Goal: Book appointment/travel/reservation

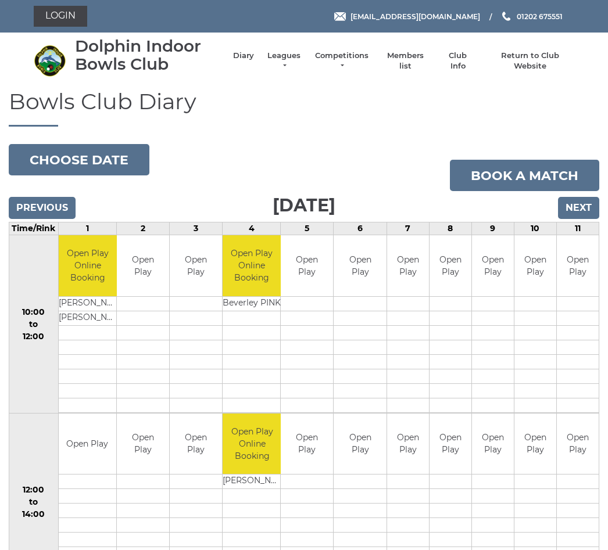
click at [575, 211] on input "Next" at bounding box center [578, 208] width 41 height 22
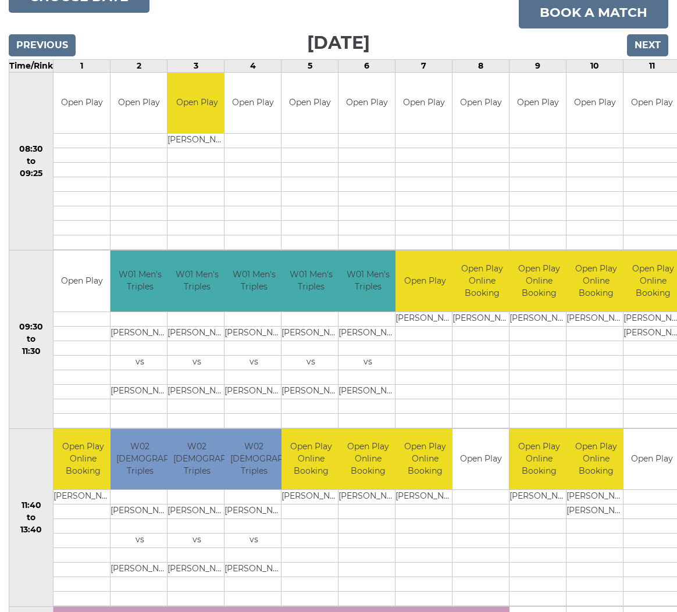
scroll to position [166, 0]
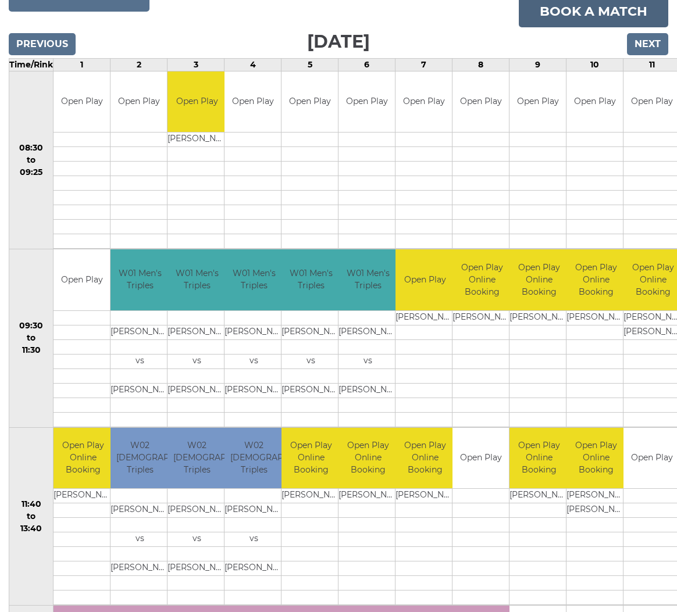
click at [608, 8] on link "Book a match" at bounding box center [592, 11] width 149 height 31
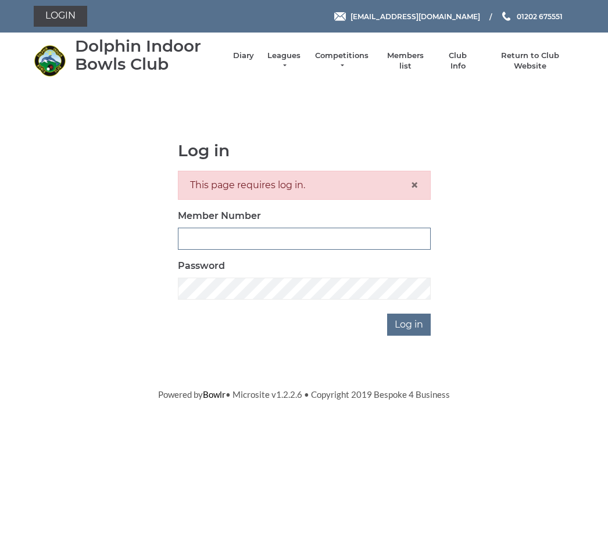
type input "3474"
click at [410, 324] on input "Log in" at bounding box center [409, 325] width 44 height 22
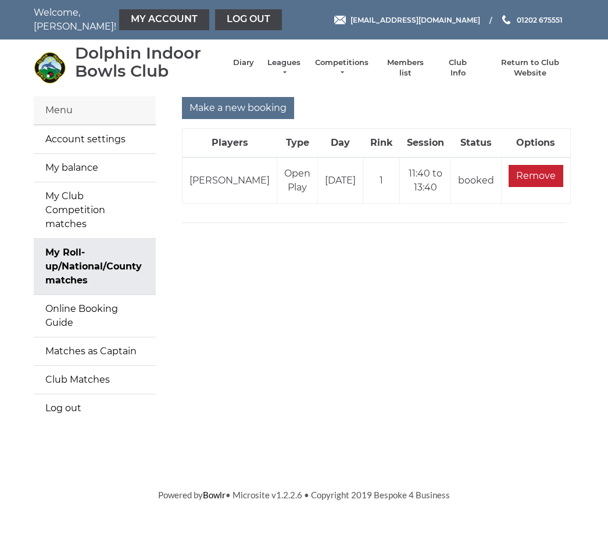
click at [541, 177] on input "Remove" at bounding box center [536, 176] width 55 height 22
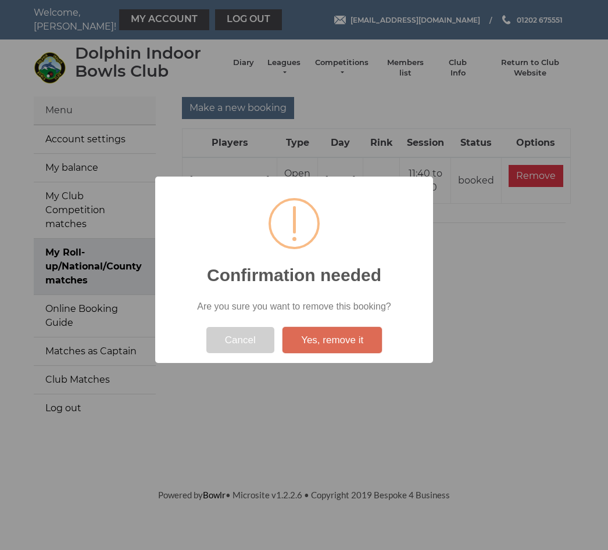
click at [351, 344] on button "Yes, remove it" at bounding box center [331, 340] width 99 height 27
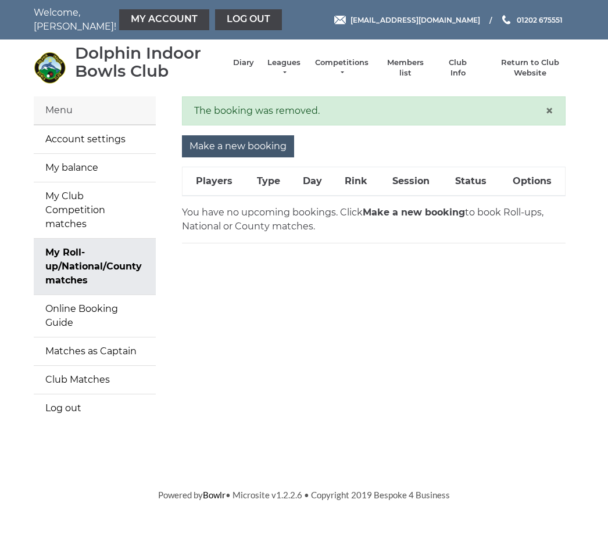
click at [262, 145] on input "Make a new booking" at bounding box center [238, 146] width 112 height 22
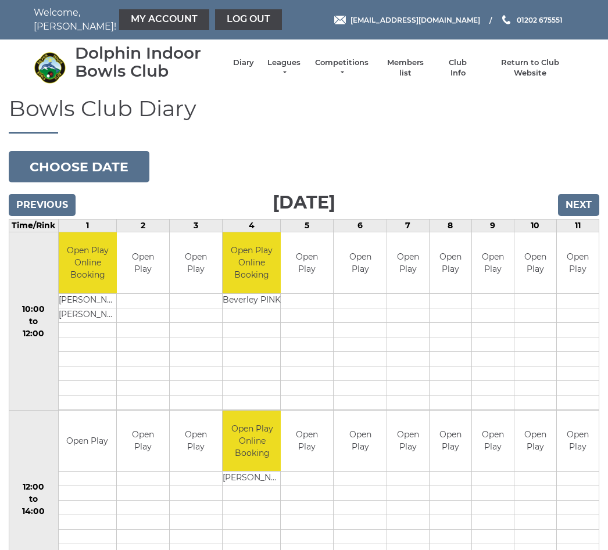
click at [585, 204] on input "Next" at bounding box center [578, 205] width 41 height 22
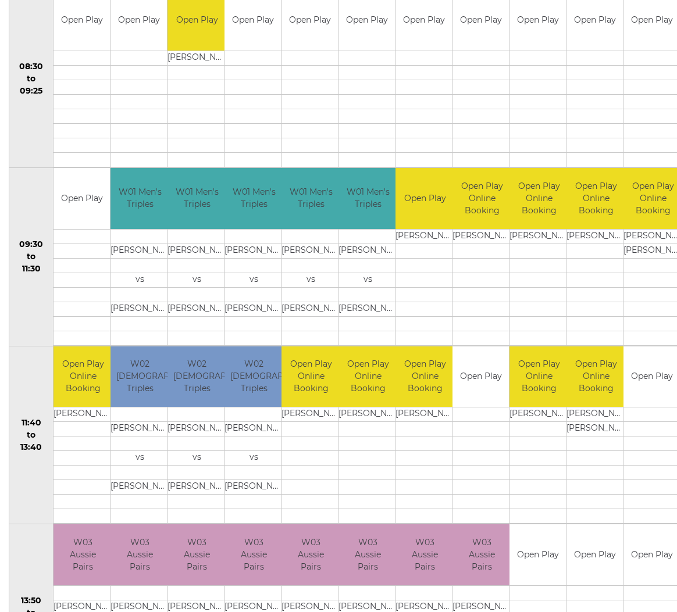
scroll to position [243, 0]
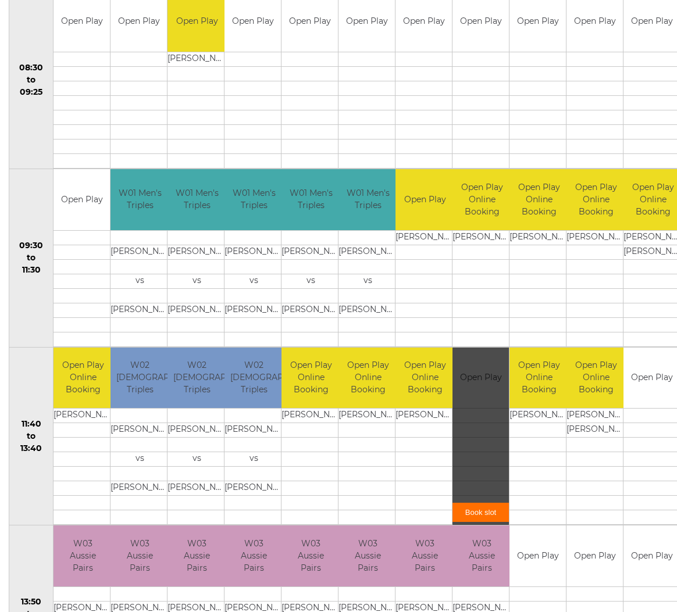
click at [483, 515] on link "Book slot" at bounding box center [480, 512] width 56 height 19
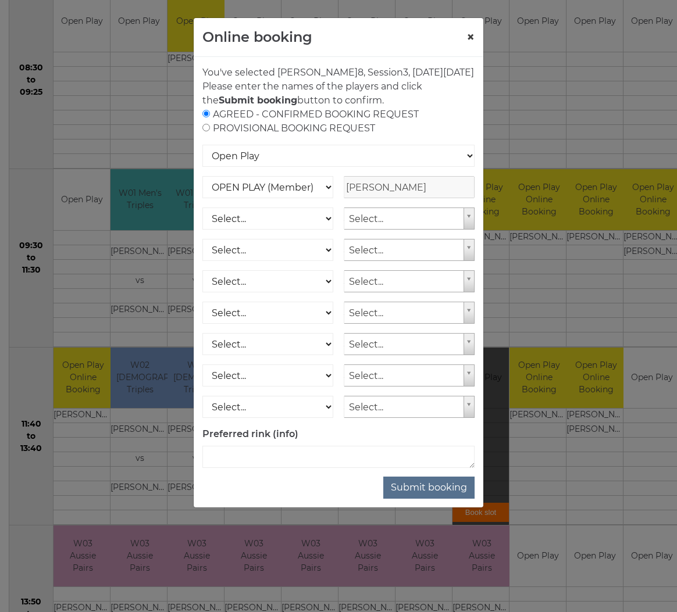
click at [473, 30] on button "×" at bounding box center [470, 37] width 8 height 14
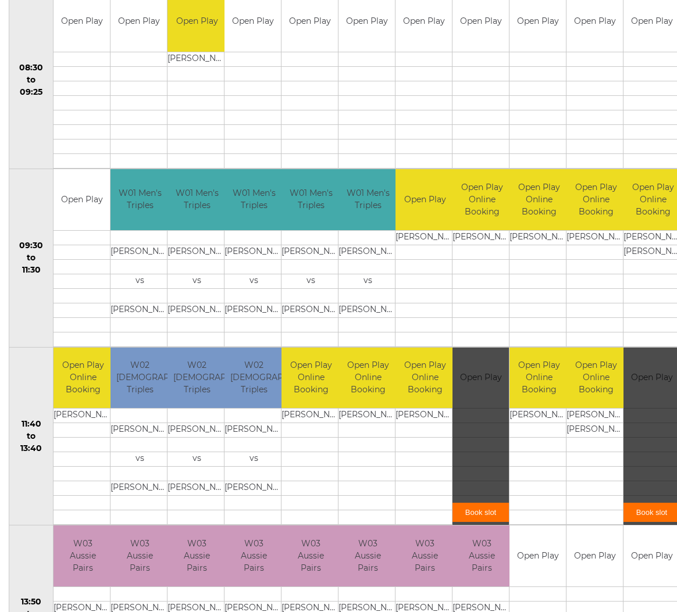
click at [657, 512] on link "Book slot" at bounding box center [651, 512] width 56 height 19
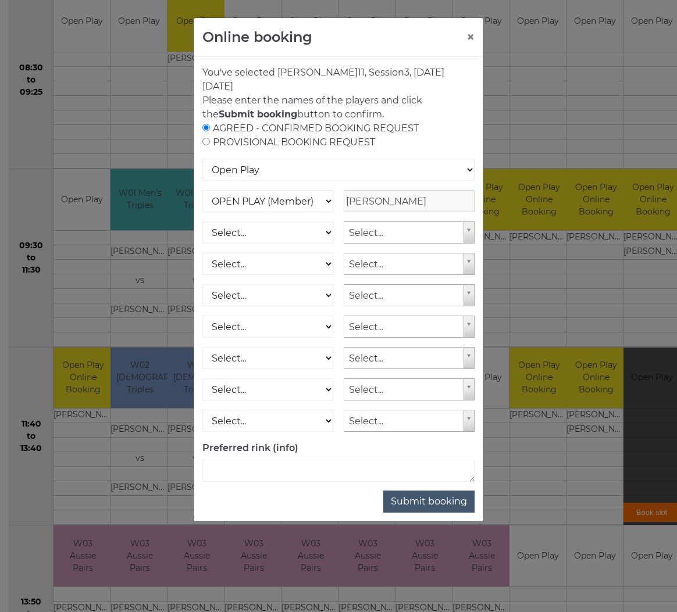
click at [446, 501] on button "Submit booking" at bounding box center [428, 502] width 91 height 22
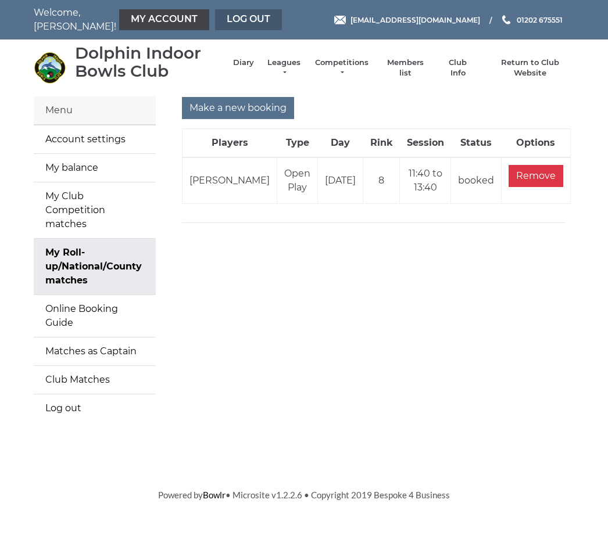
click at [224, 24] on link "Log out" at bounding box center [248, 19] width 67 height 21
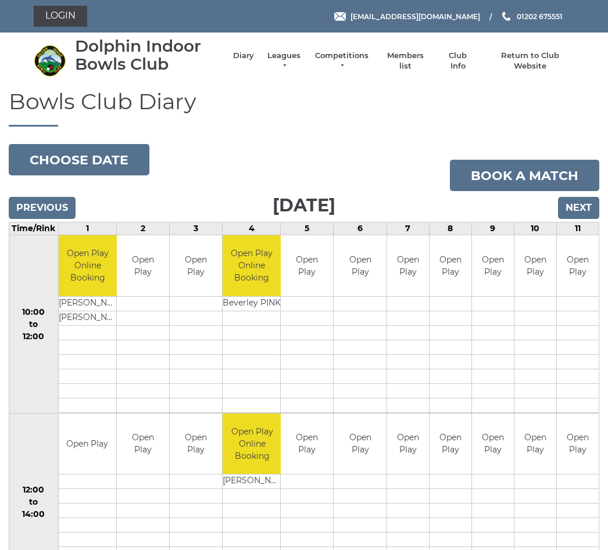
click at [592, 212] on input "Next" at bounding box center [578, 208] width 41 height 22
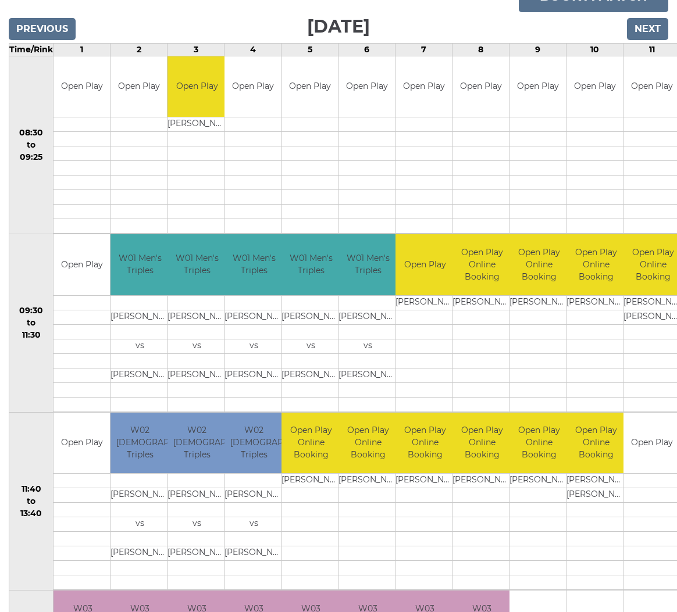
scroll to position [181, 0]
